Goal: Information Seeking & Learning: Check status

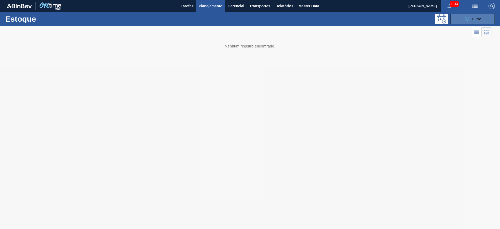
click at [460, 19] on button "089F7B8B-B2A5-4AFE-B5C0-19BA573D28AC Filtro" at bounding box center [473, 19] width 44 height 10
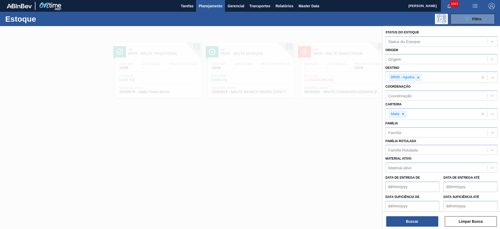
click at [419, 78] on icon at bounding box center [419, 78] width 4 height 4
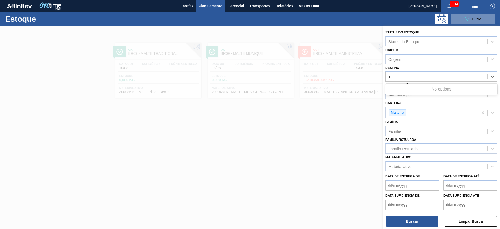
type input "13"
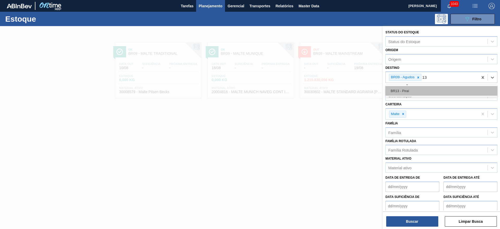
click at [413, 88] on div "BR13 - Piraí" at bounding box center [442, 91] width 112 height 10
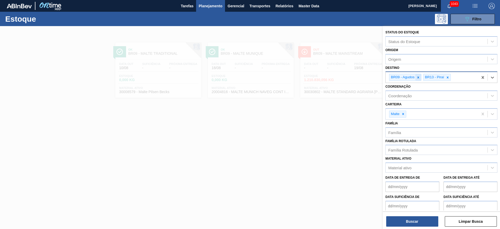
click at [419, 77] on icon at bounding box center [419, 77] width 2 height 2
click at [420, 220] on button "Buscar" at bounding box center [413, 221] width 52 height 10
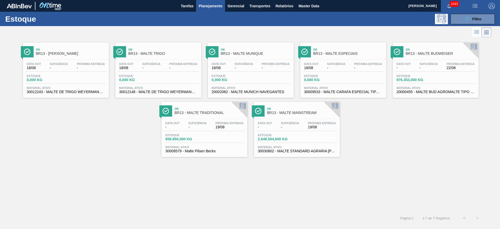
click at [195, 127] on span "-" at bounding box center [197, 127] width 18 height 4
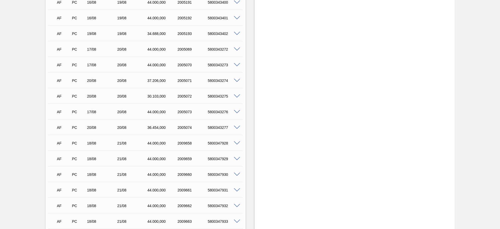
scroll to position [481, 0]
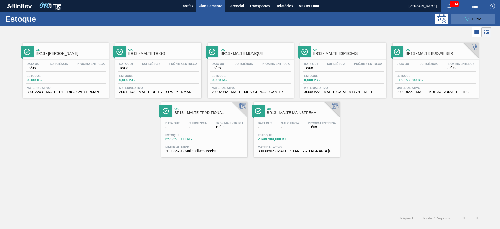
click at [474, 18] on span "Filtro" at bounding box center [477, 19] width 9 height 4
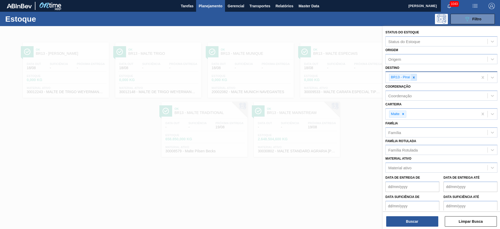
click at [415, 76] on icon at bounding box center [414, 78] width 4 height 4
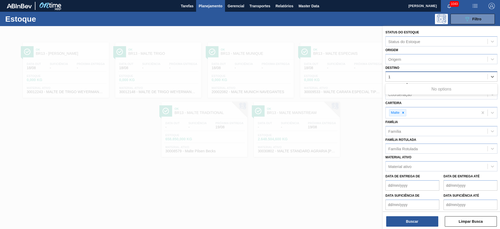
type input "17"
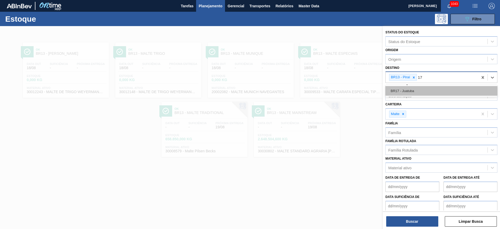
click at [407, 91] on div "BR17 - Juatuba" at bounding box center [442, 91] width 112 height 10
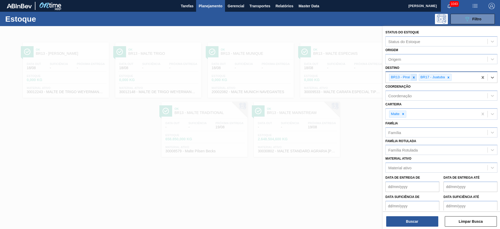
click at [413, 77] on icon at bounding box center [414, 77] width 2 height 2
click at [403, 218] on button "Buscar" at bounding box center [413, 221] width 52 height 10
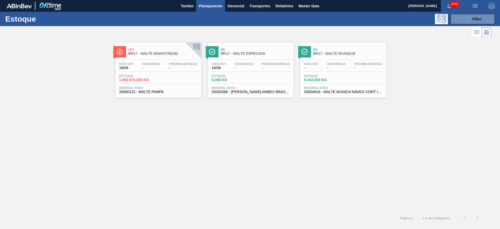
click at [158, 71] on div "Data out 18/08 Suficiência - Próxima Entrega -" at bounding box center [158, 66] width 81 height 9
